Goal: Information Seeking & Learning: Learn about a topic

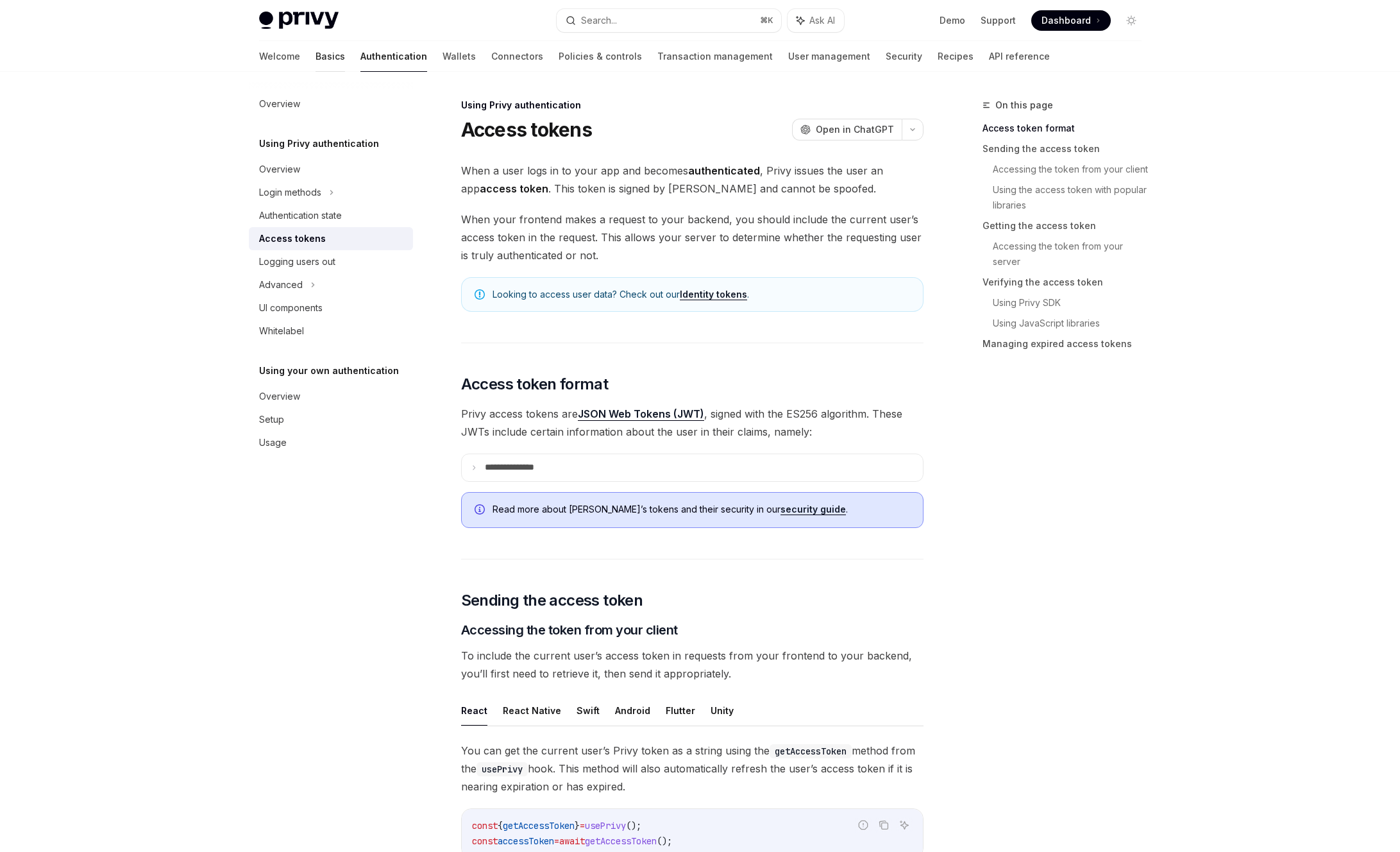
click at [316, 61] on link "Basics" at bounding box center [330, 56] width 30 height 31
type textarea "*"
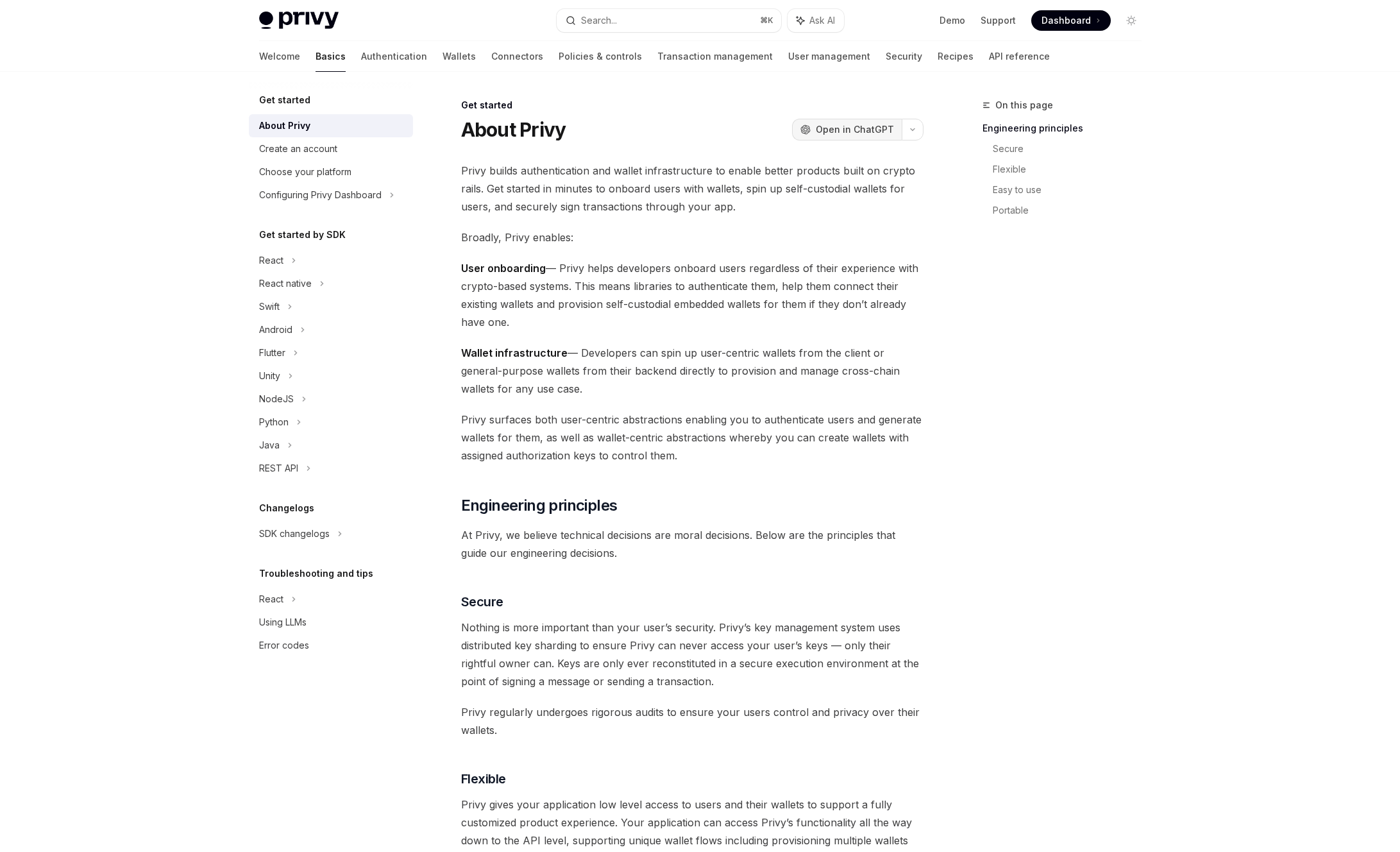
click at [836, 137] on button "OpenAI Open in ChatGPT" at bounding box center [847, 129] width 110 height 22
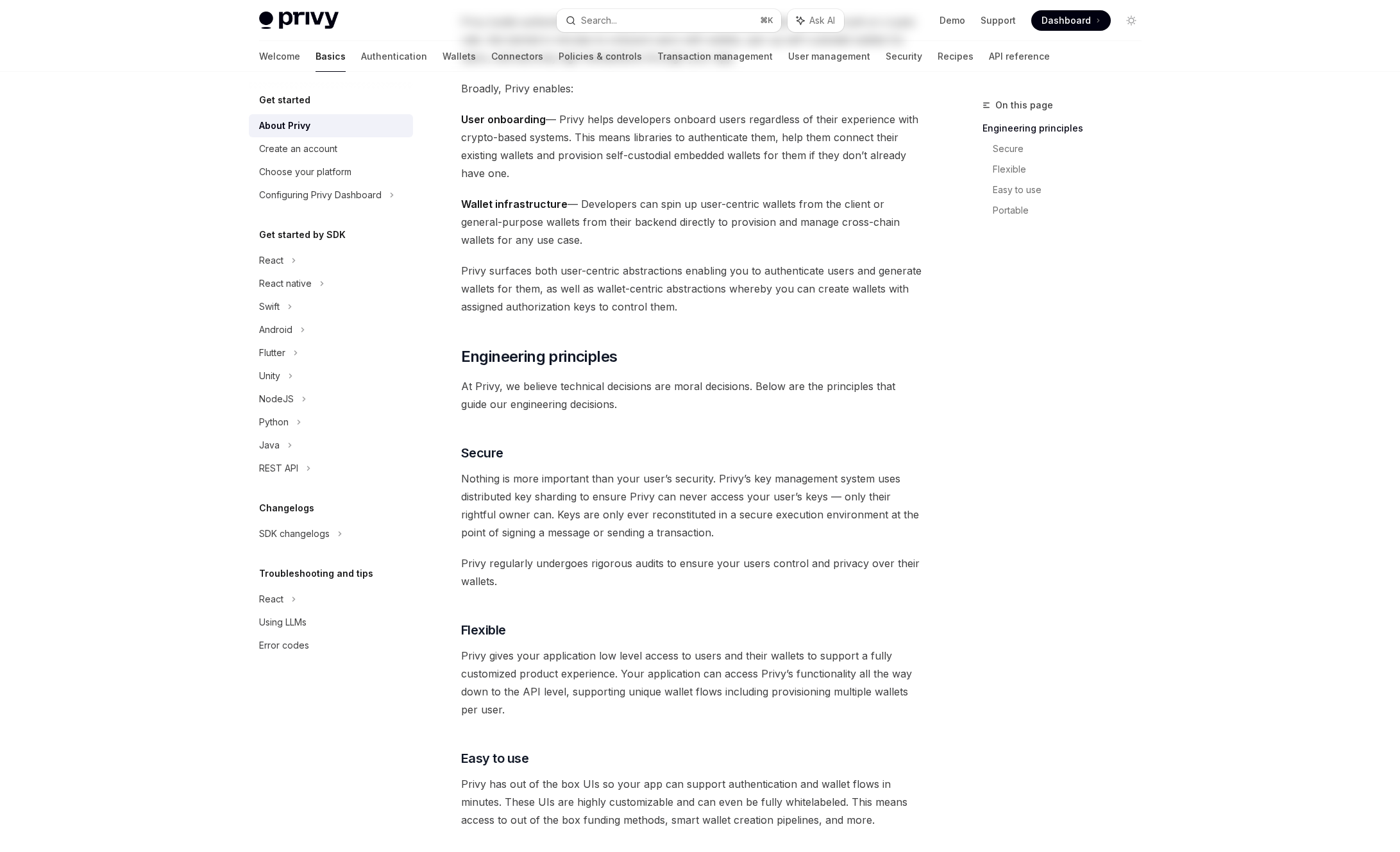
scroll to position [236, 0]
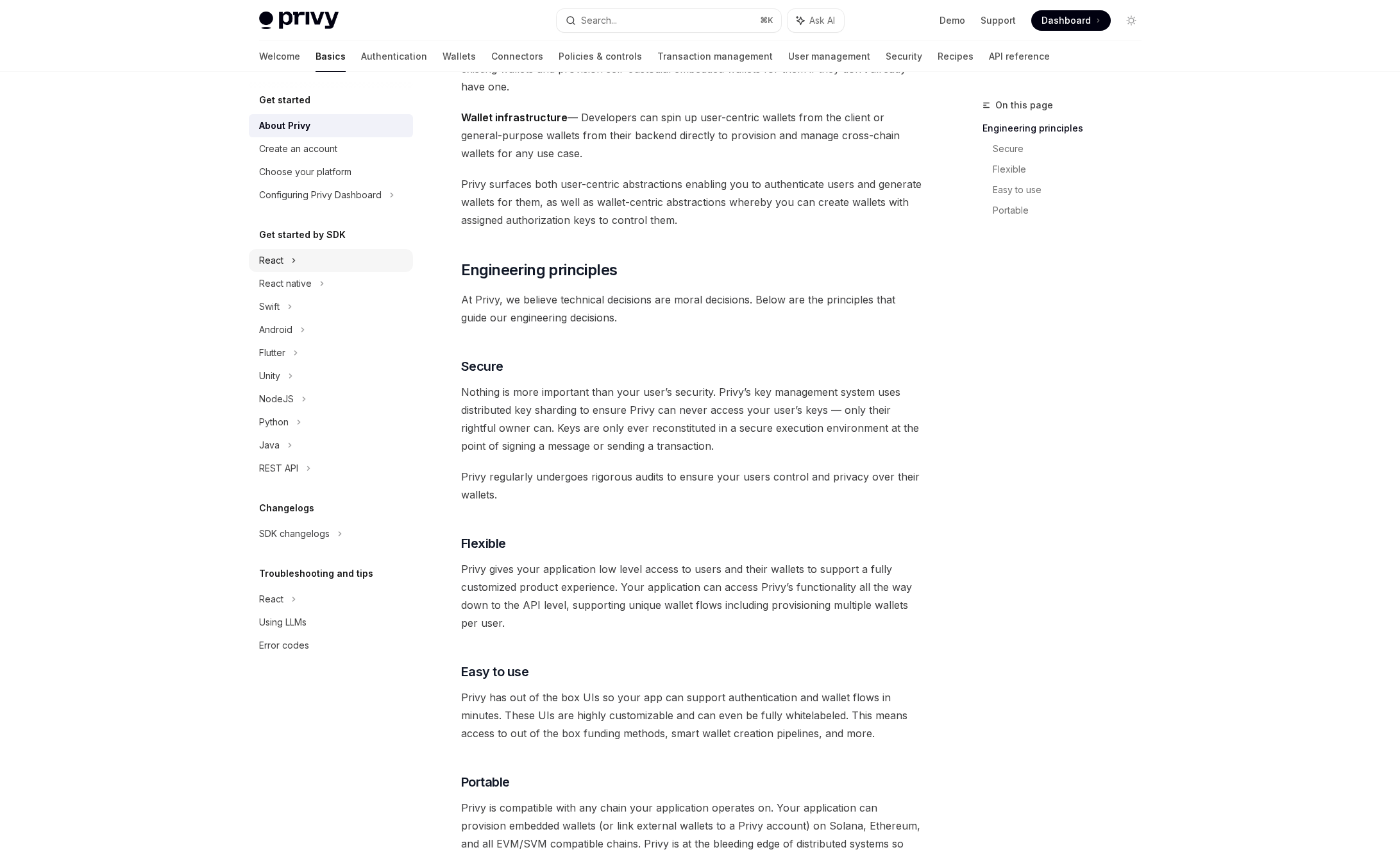
click at [310, 262] on div "React" at bounding box center [331, 260] width 164 height 23
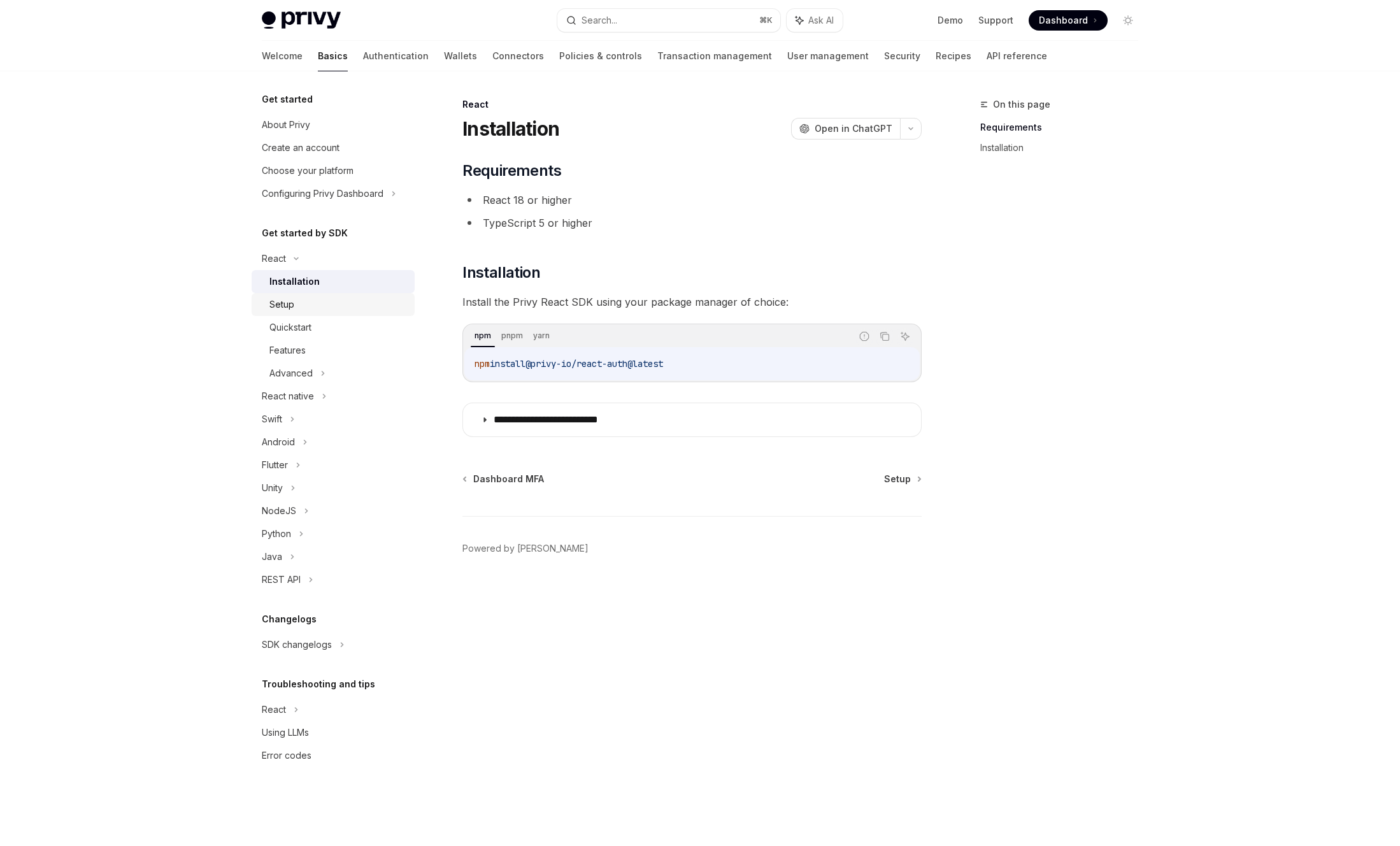
click at [304, 301] on div "Setup" at bounding box center [338, 304] width 138 height 15
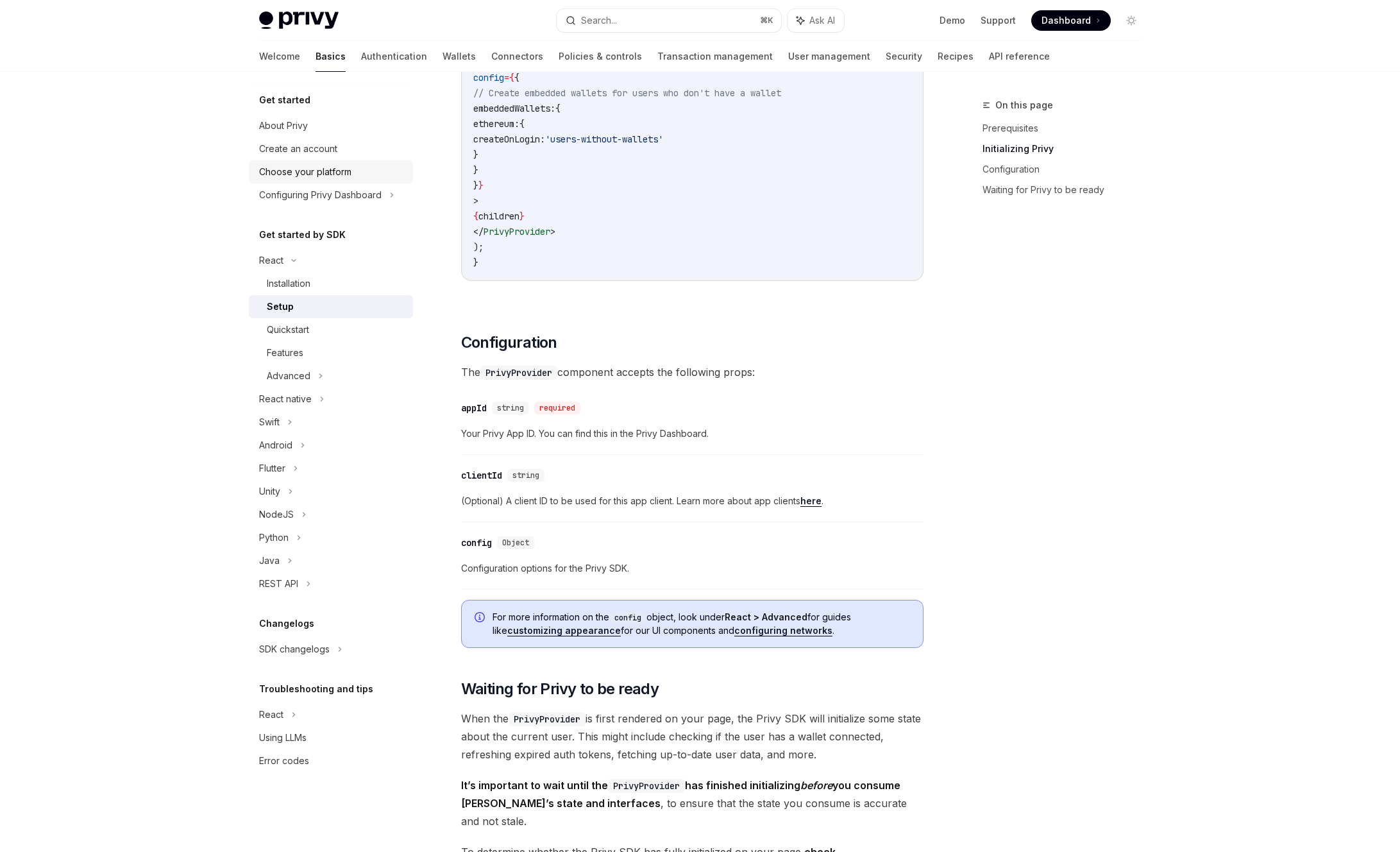
scroll to position [934, 0]
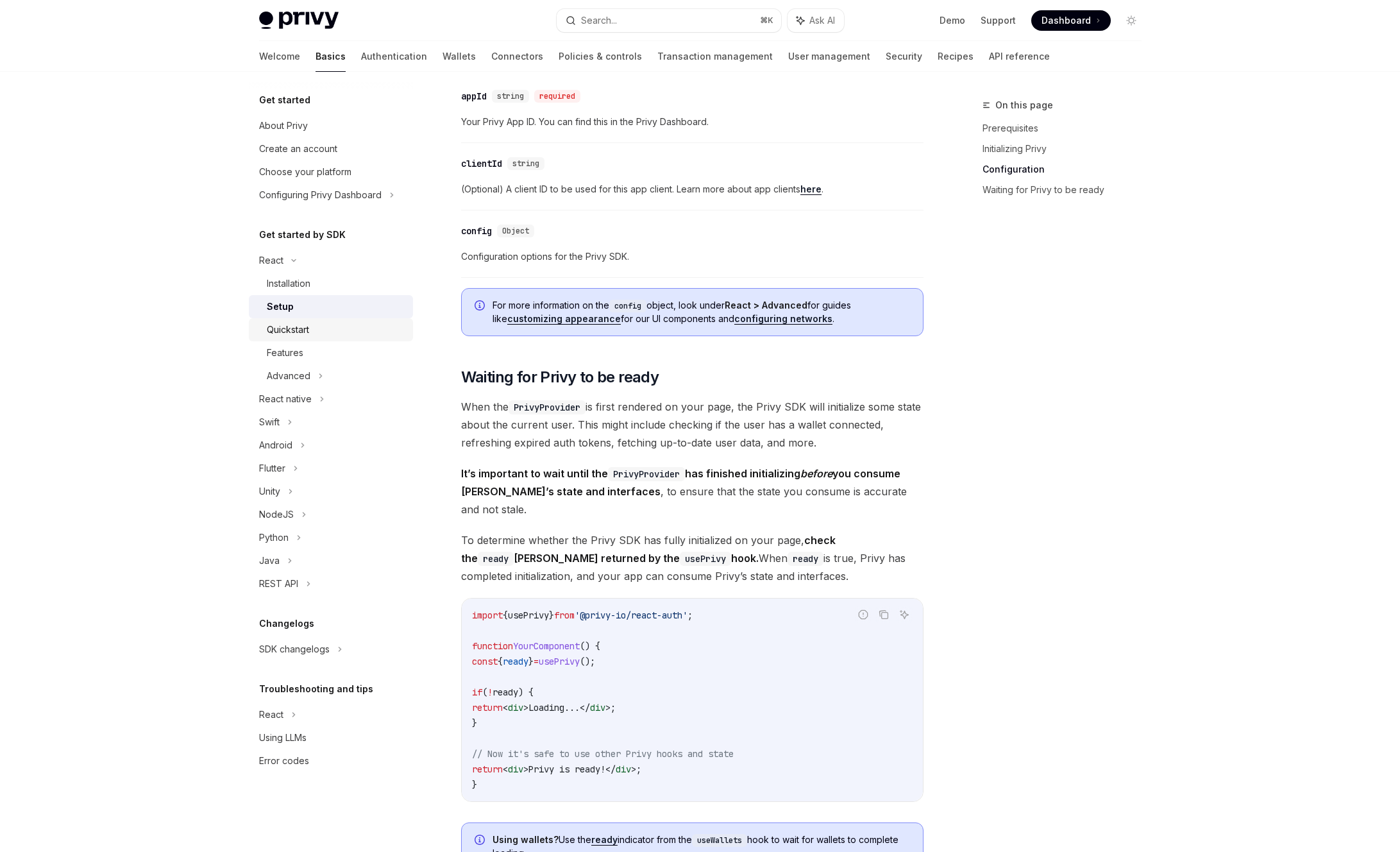
click at [306, 329] on div "Quickstart" at bounding box center [288, 330] width 42 height 15
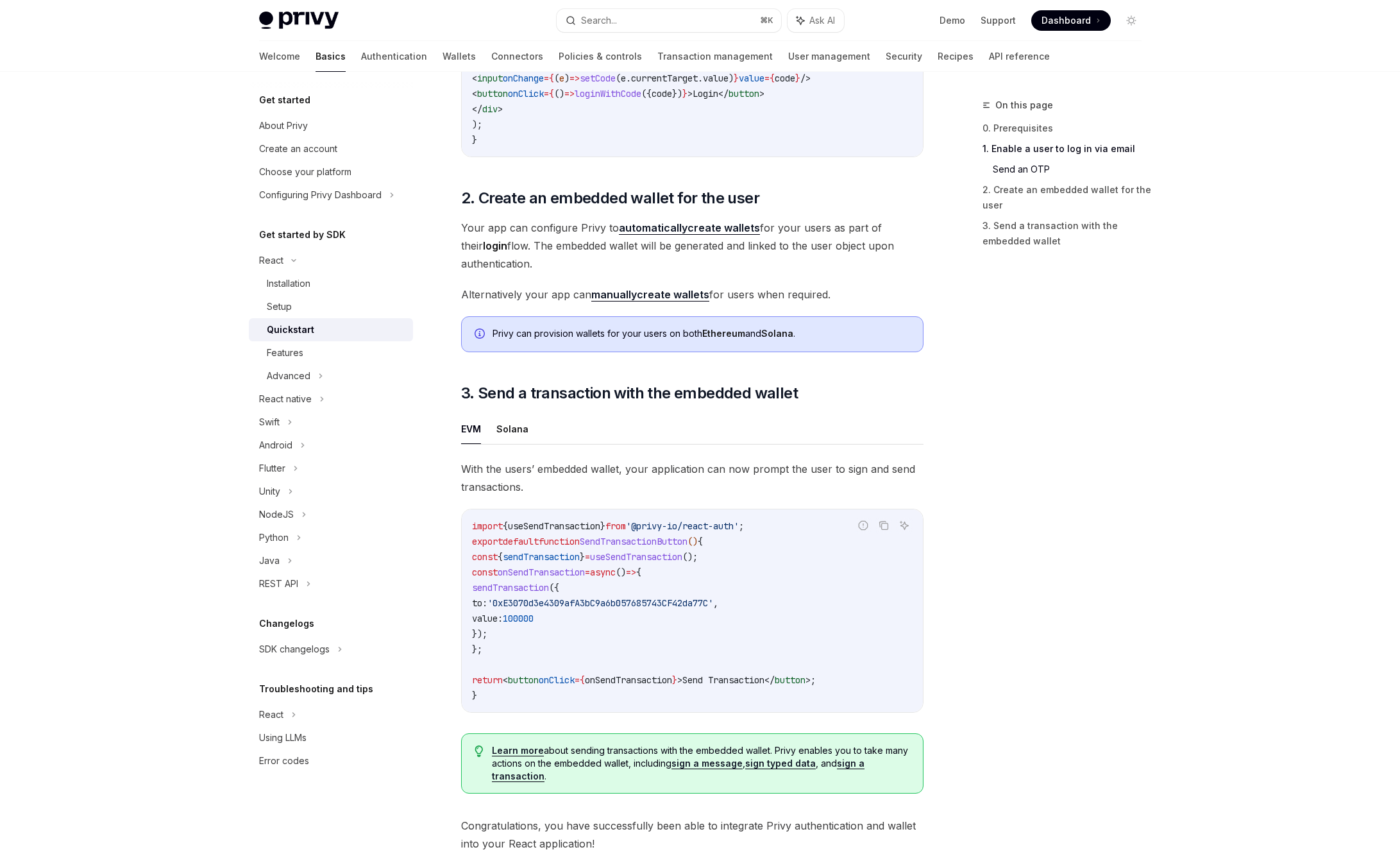
scroll to position [990, 0]
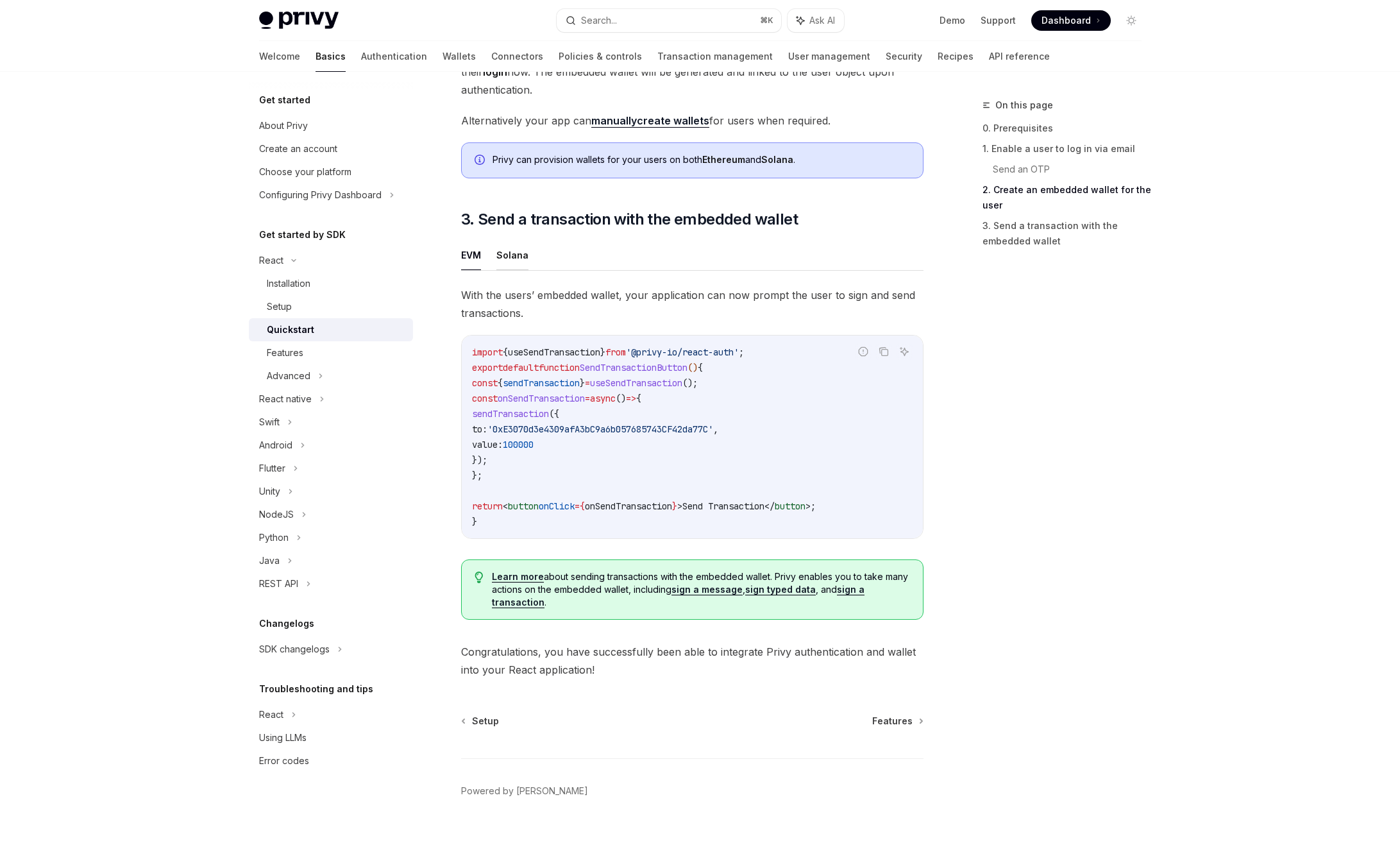
click at [517, 269] on button "Solana" at bounding box center [512, 255] width 32 height 30
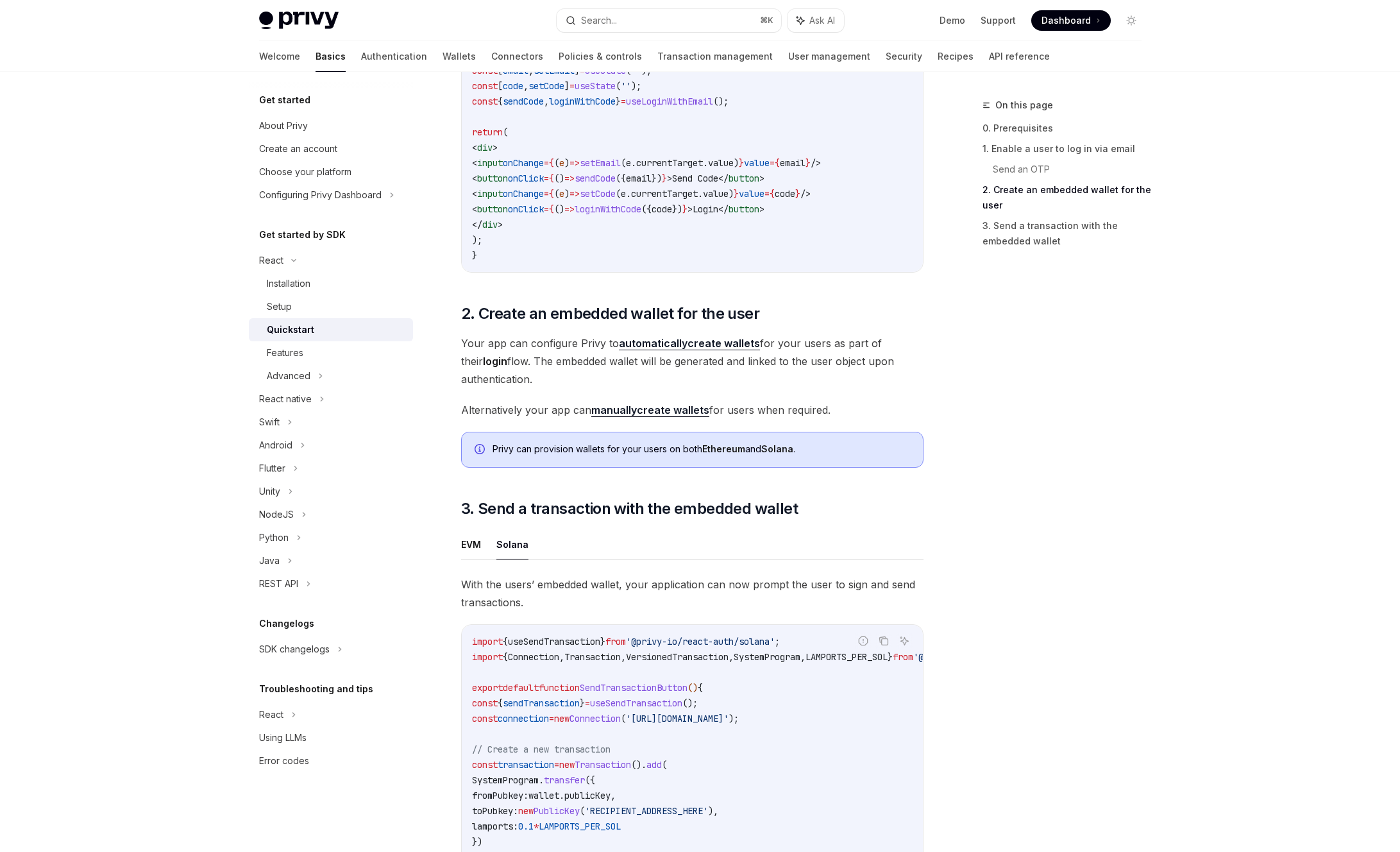
scroll to position [527, 0]
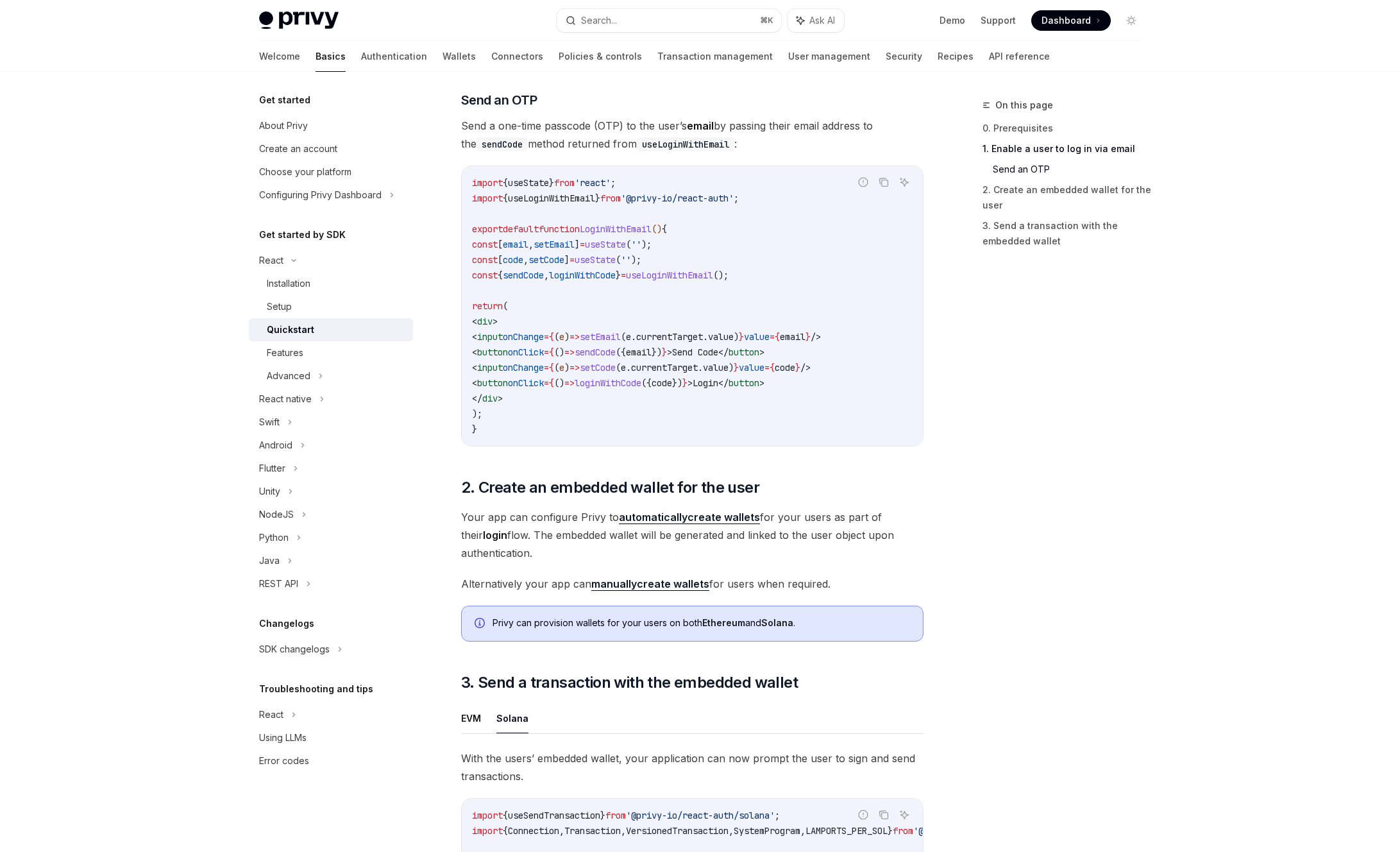
type textarea "*"
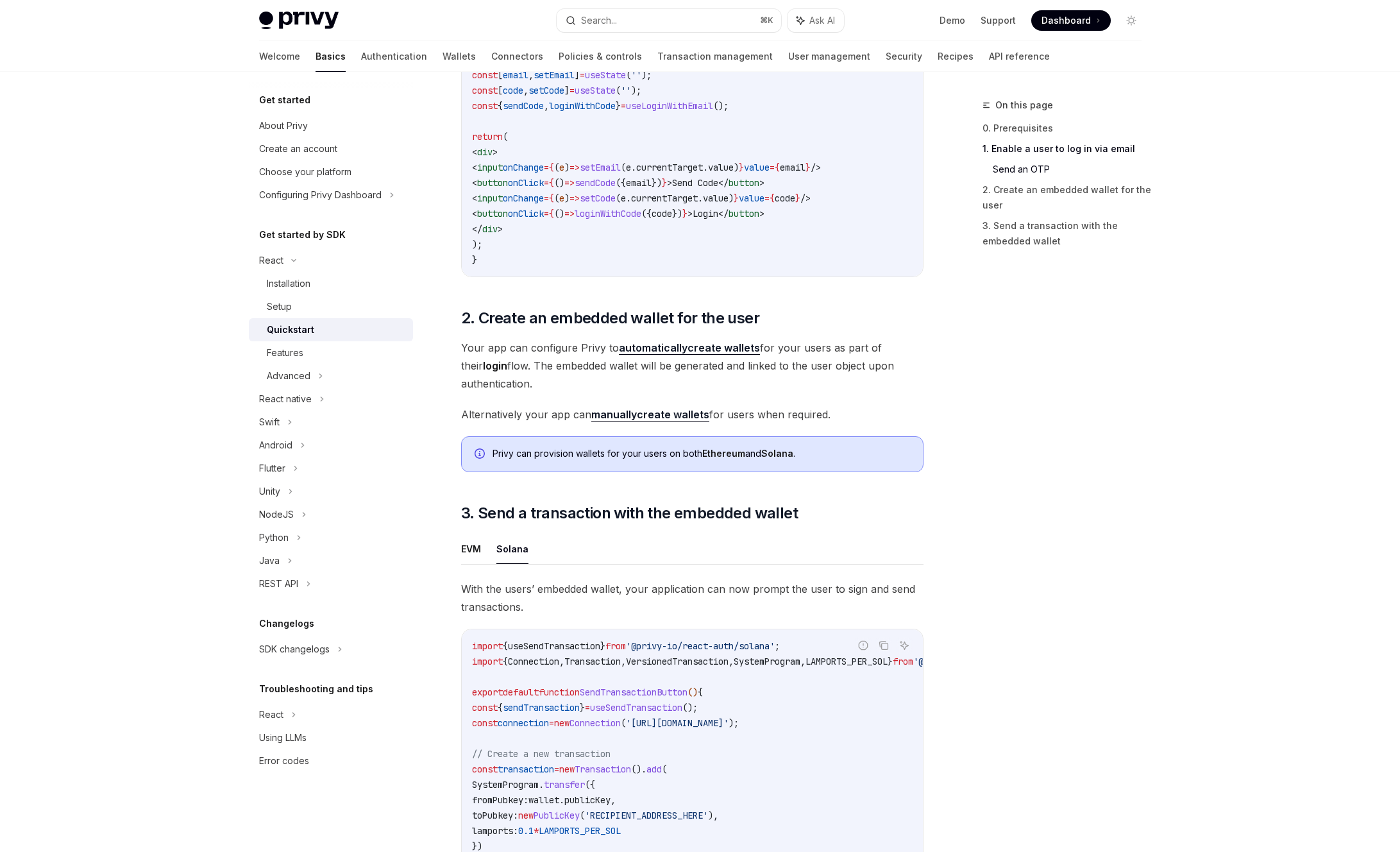
scroll to position [610, 0]
